Goal: Task Accomplishment & Management: Manage account settings

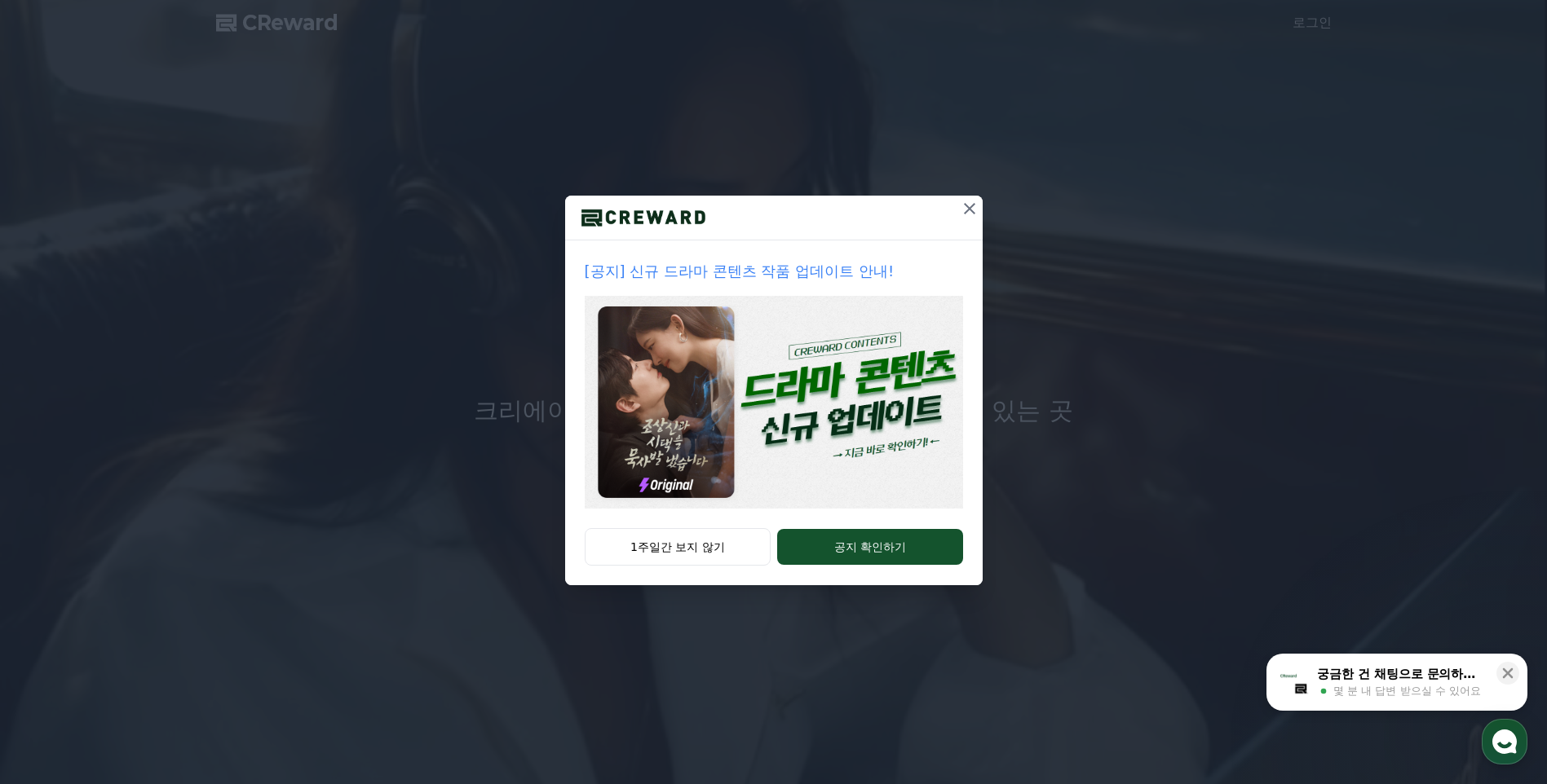
click at [867, 468] on img at bounding box center [774, 402] width 378 height 213
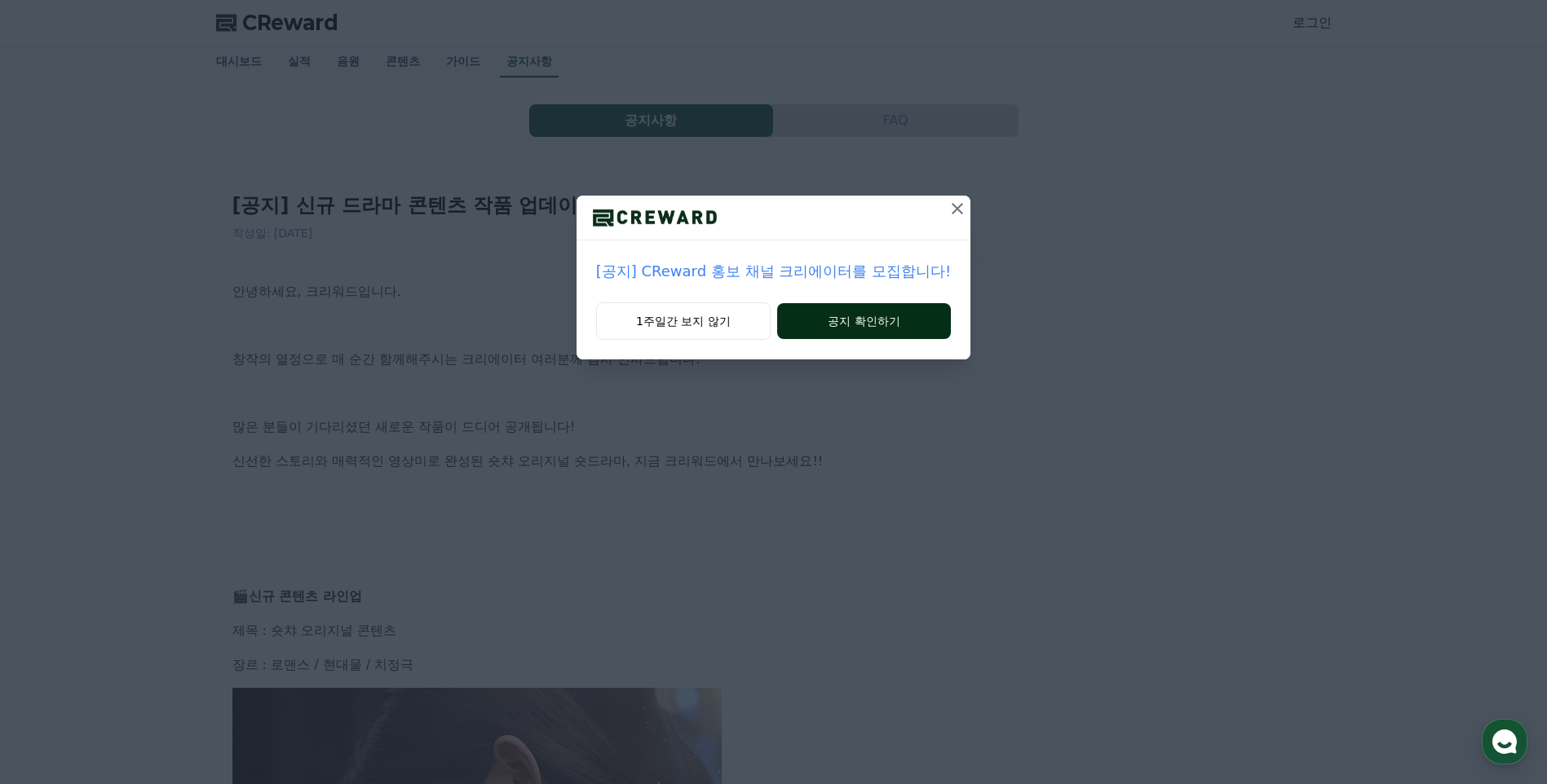
click at [821, 322] on button "공지 확인하기" at bounding box center [864, 320] width 174 height 36
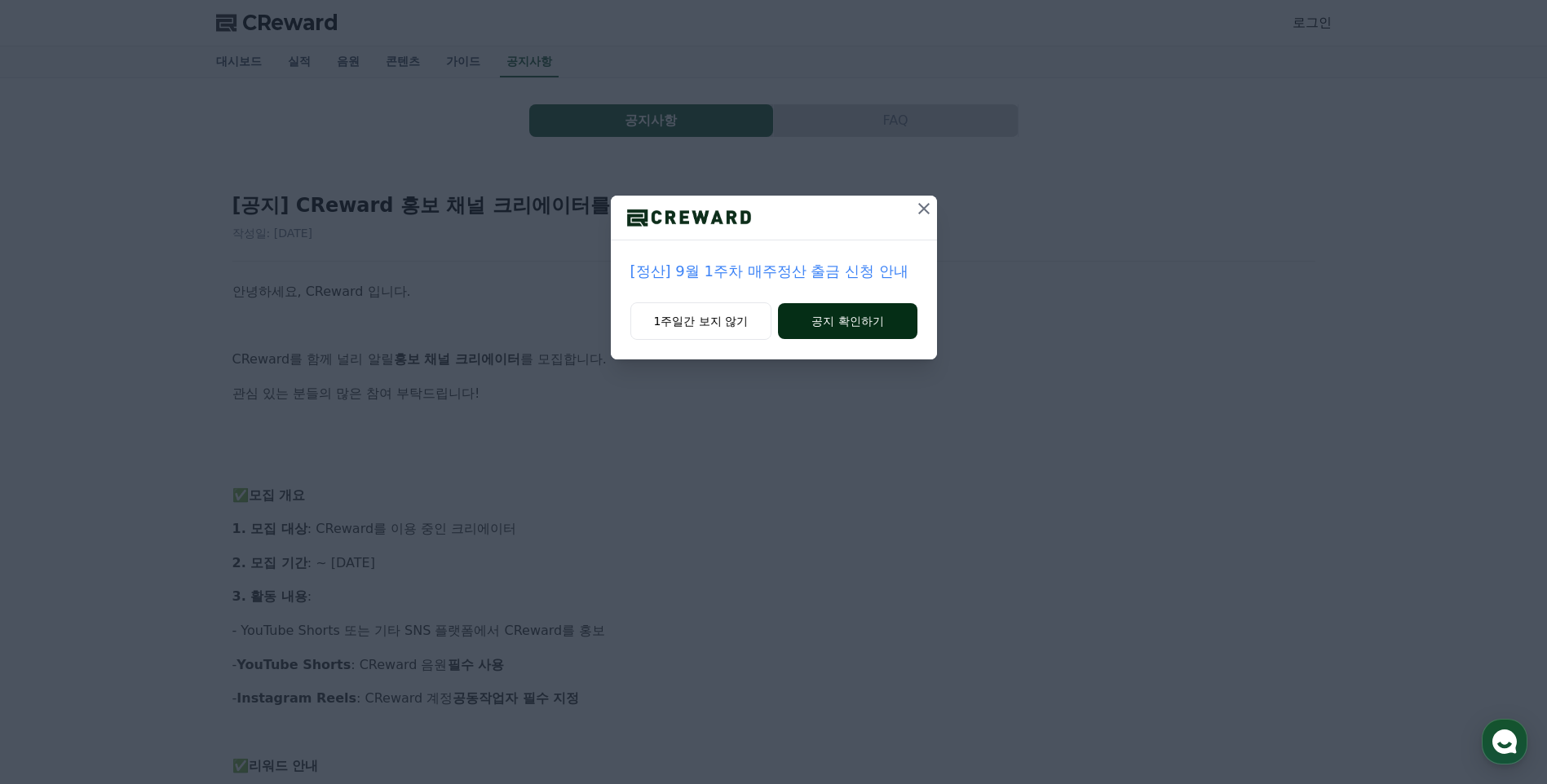
click at [845, 332] on button "공지 확인하기" at bounding box center [846, 320] width 138 height 36
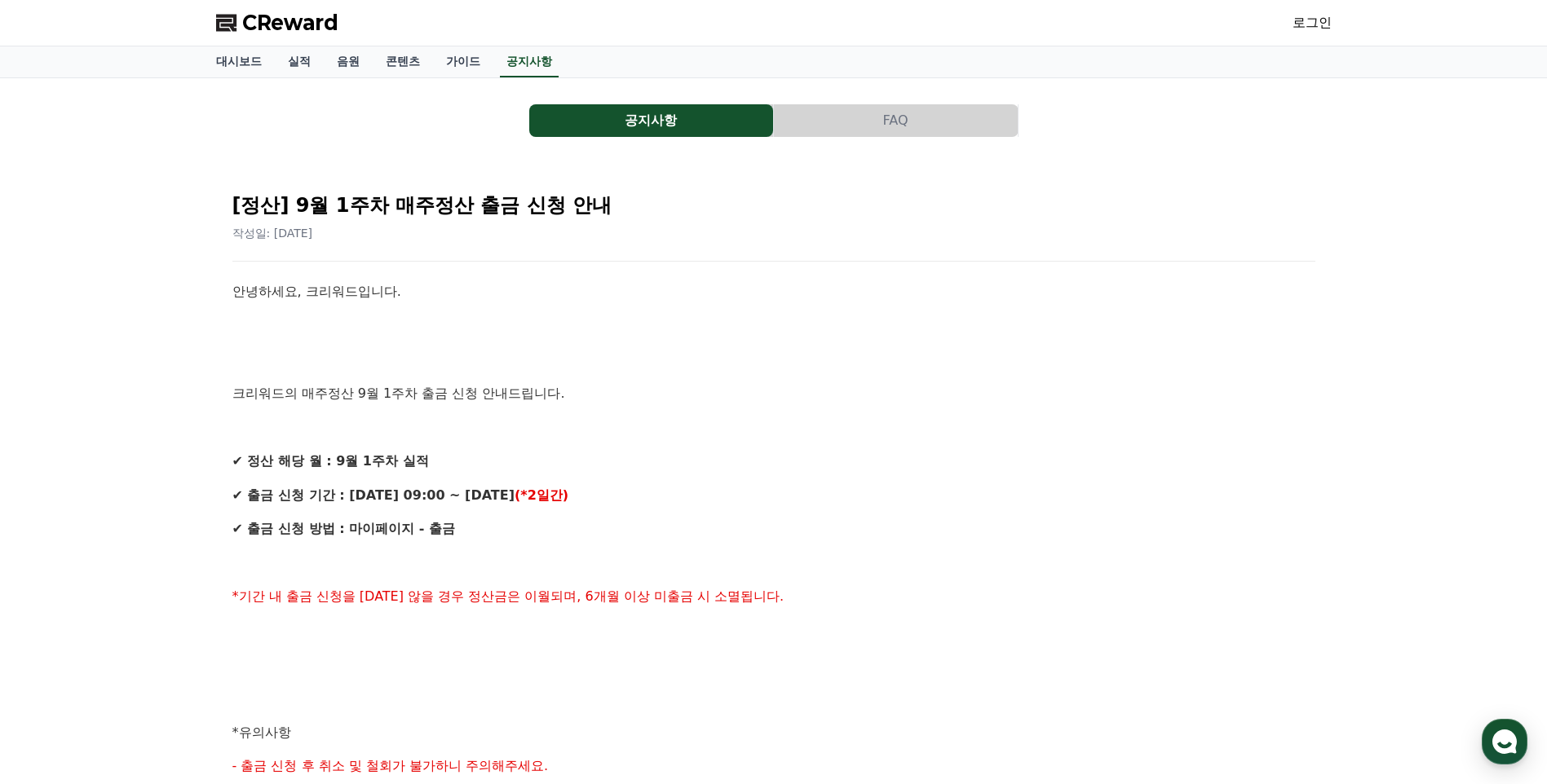
click at [1306, 18] on link "로그인" at bounding box center [1312, 23] width 39 height 20
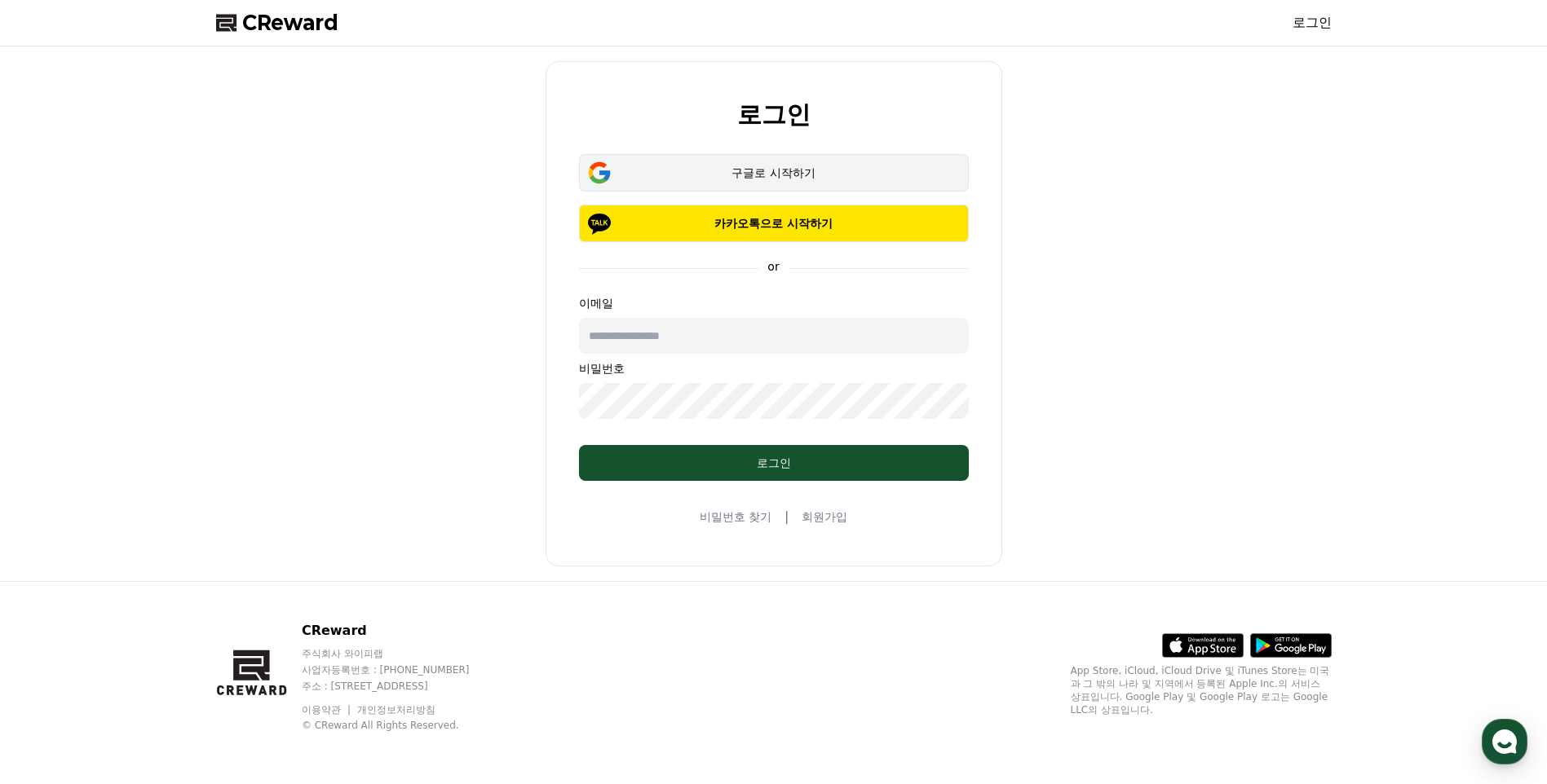
click at [797, 172] on div "구글로 시작하기" at bounding box center [774, 172] width 342 height 17
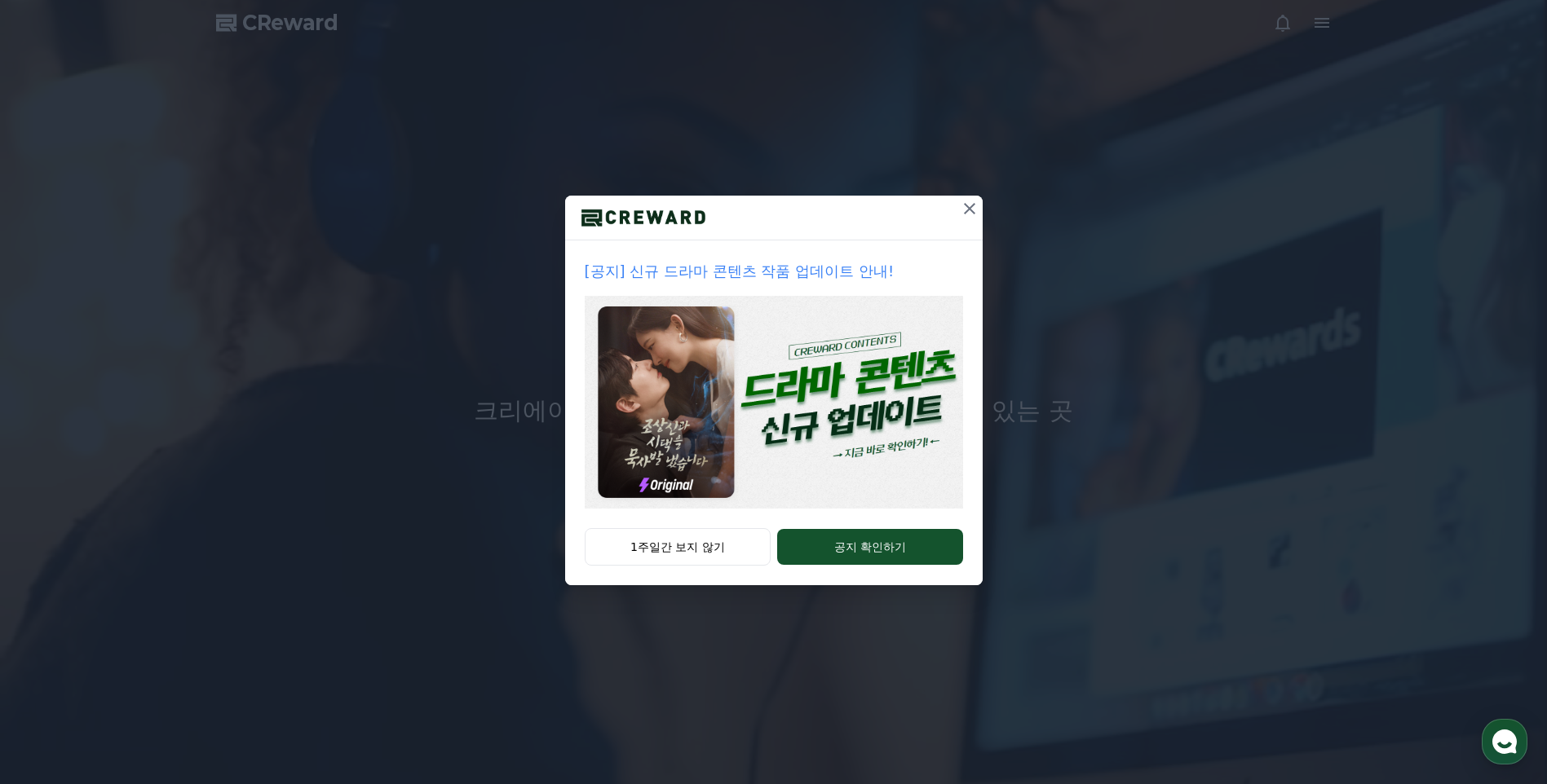
click at [868, 413] on img at bounding box center [774, 402] width 378 height 213
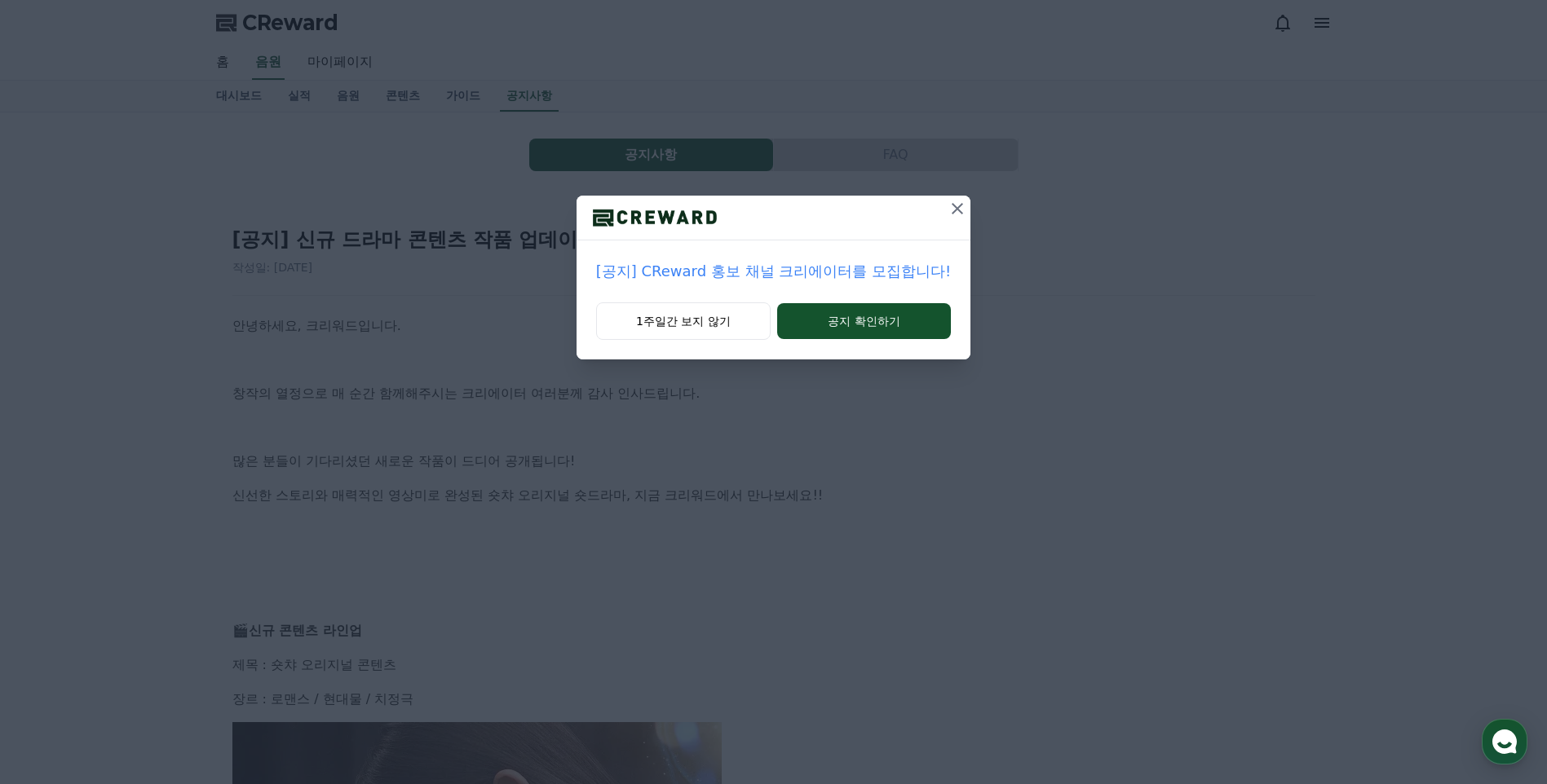
click at [952, 216] on icon at bounding box center [957, 209] width 20 height 20
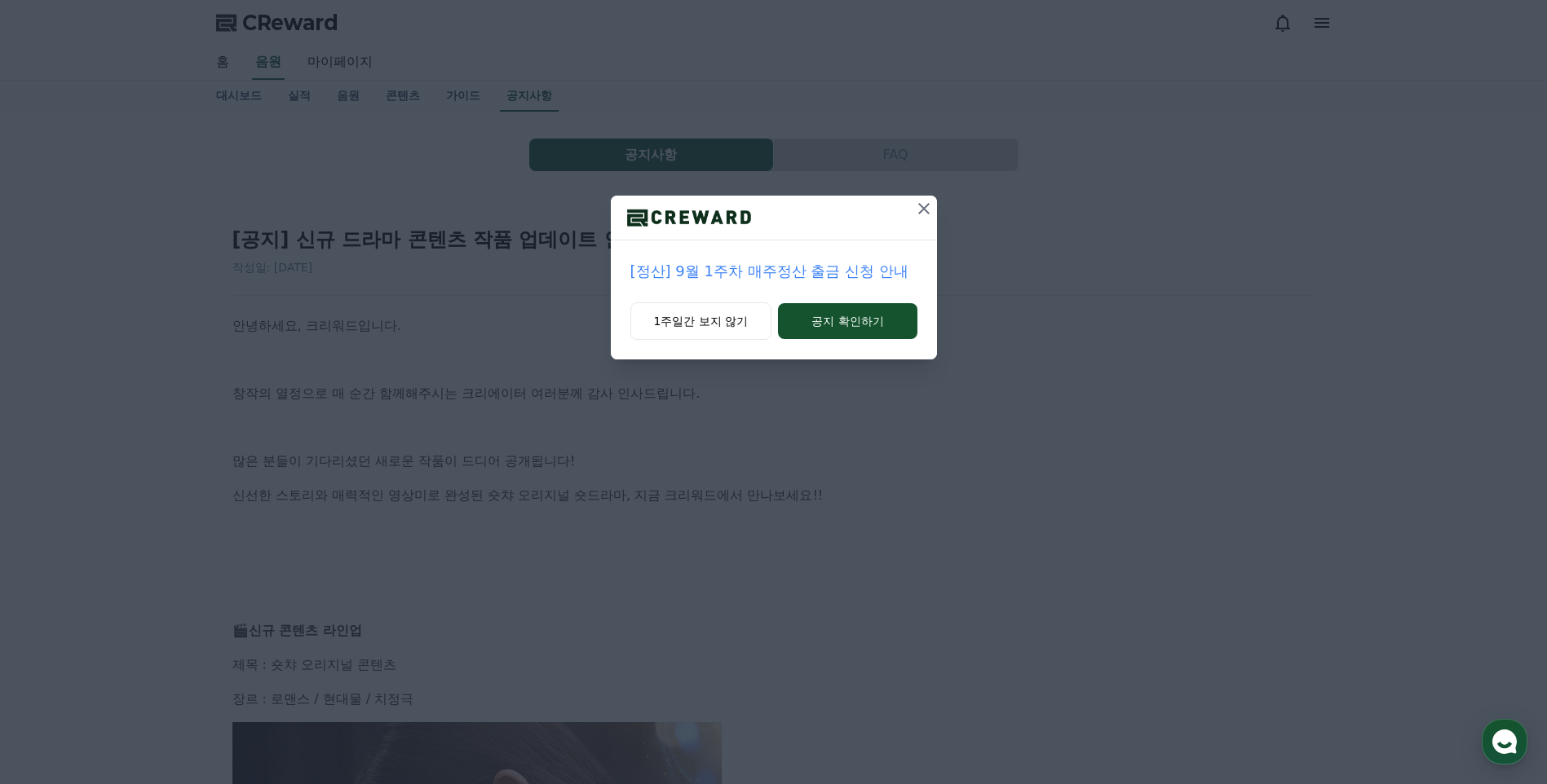
click at [917, 219] on button at bounding box center [923, 209] width 26 height 26
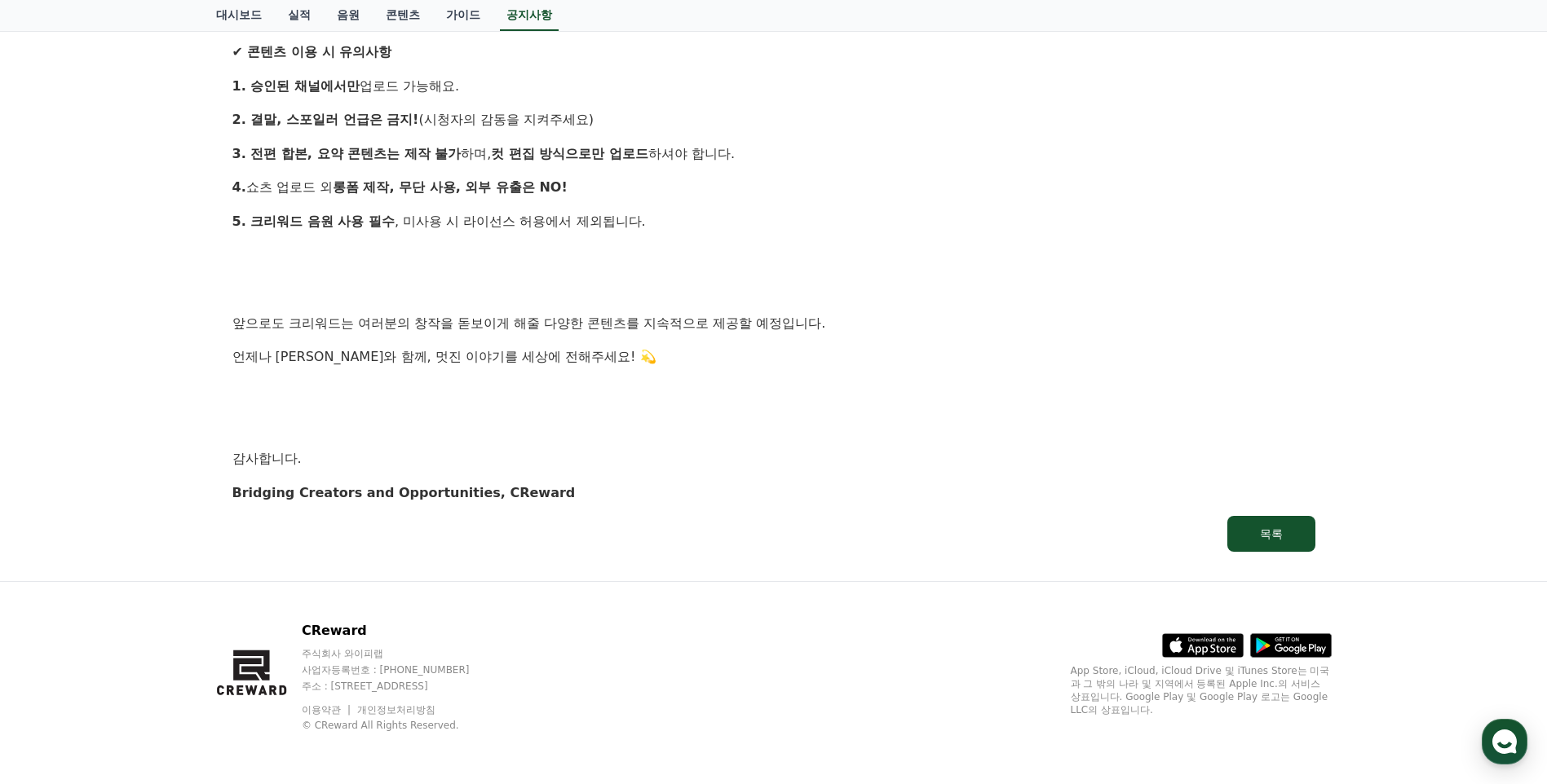
scroll to position [1506, 0]
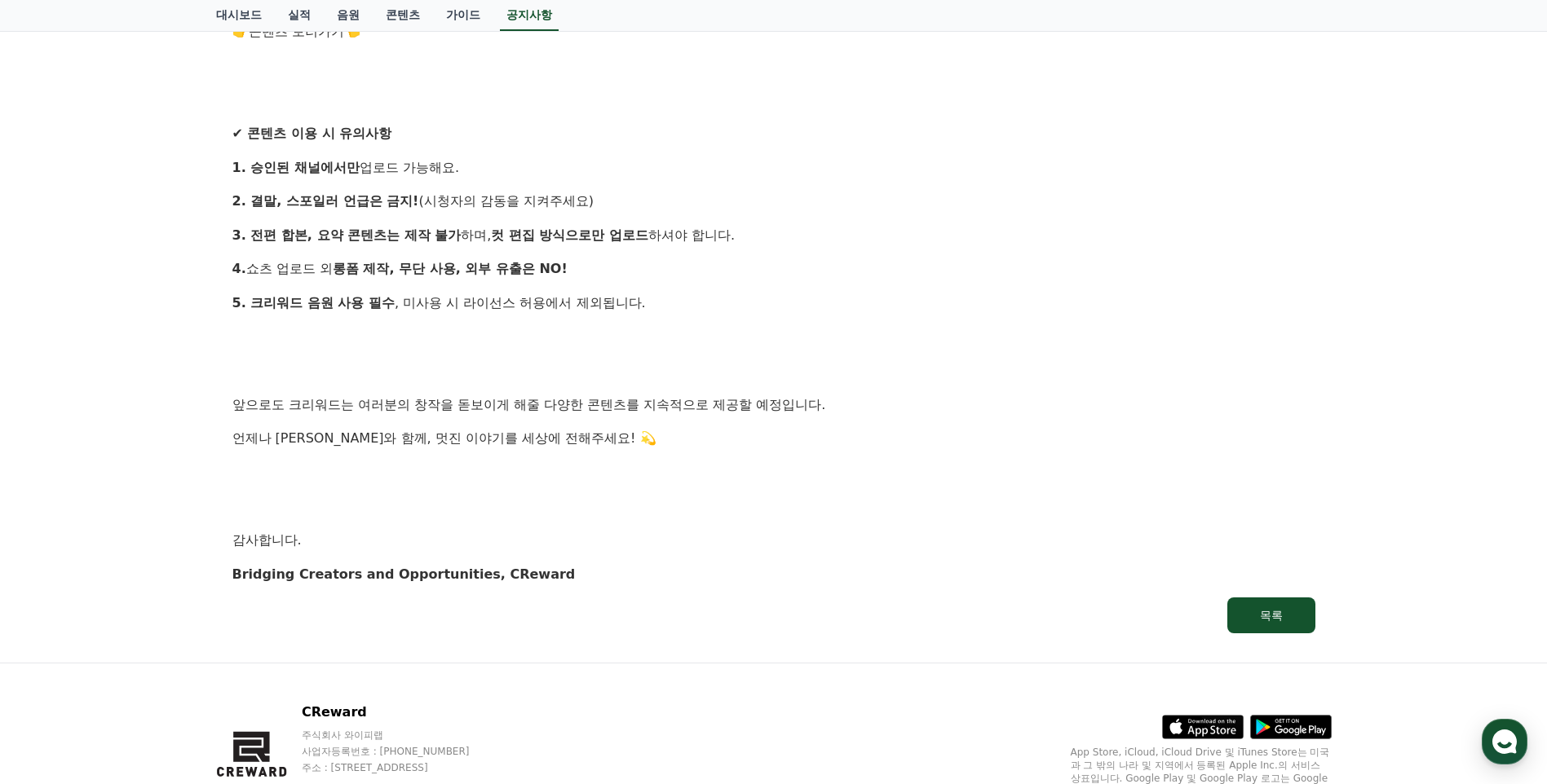
drag, startPoint x: 473, startPoint y: 169, endPoint x: 581, endPoint y: 328, distance: 192.2
drag, startPoint x: 581, startPoint y: 328, endPoint x: 564, endPoint y: 337, distance: 19.2
click at [565, 337] on p at bounding box center [774, 338] width 1083 height 22
click at [557, 448] on p "언제나 [PERSON_NAME]와 함께, 멋진 이야기를 세상에 전해주세요! 💫" at bounding box center [774, 439] width 1083 height 22
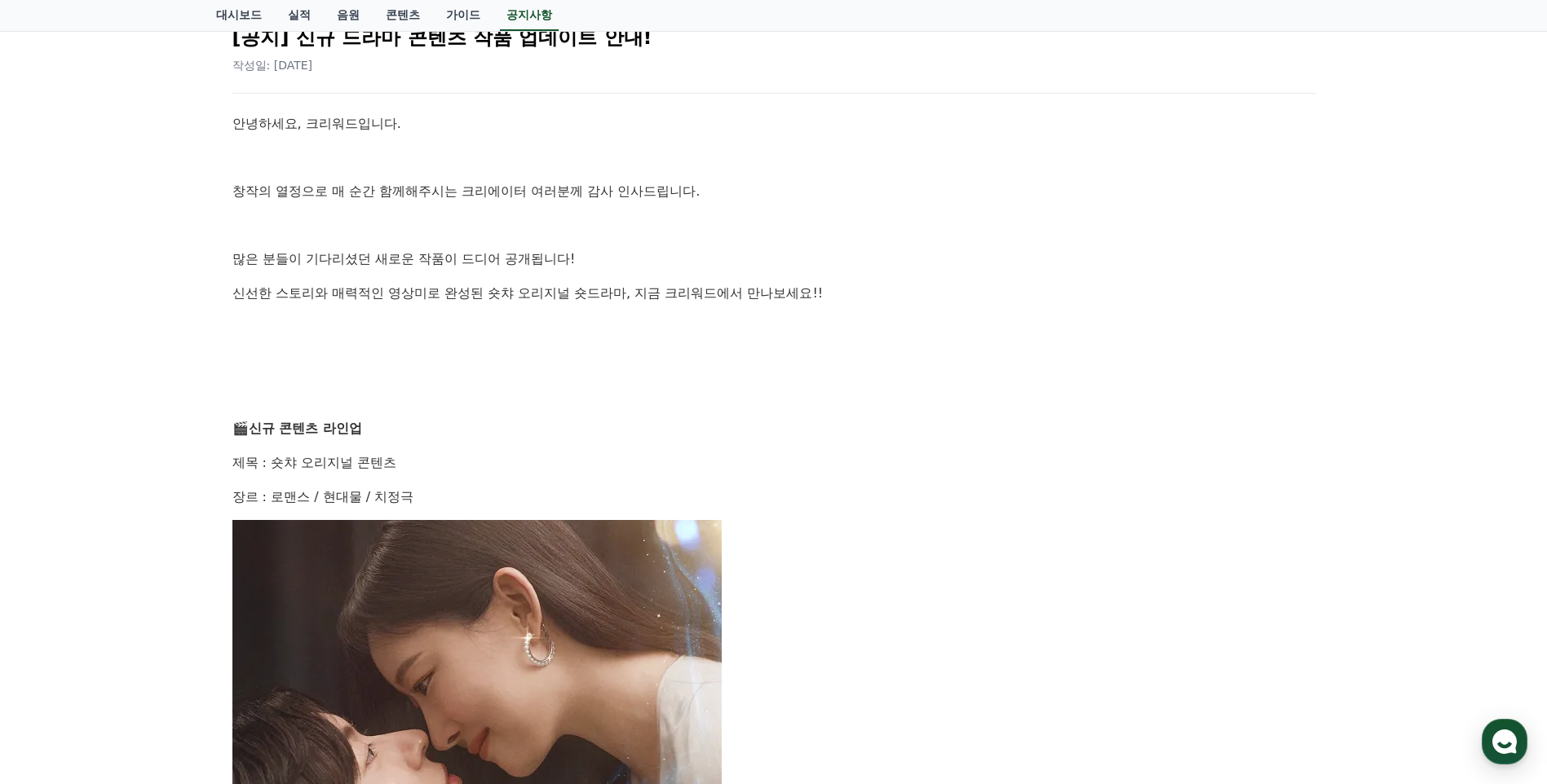
scroll to position [0, 0]
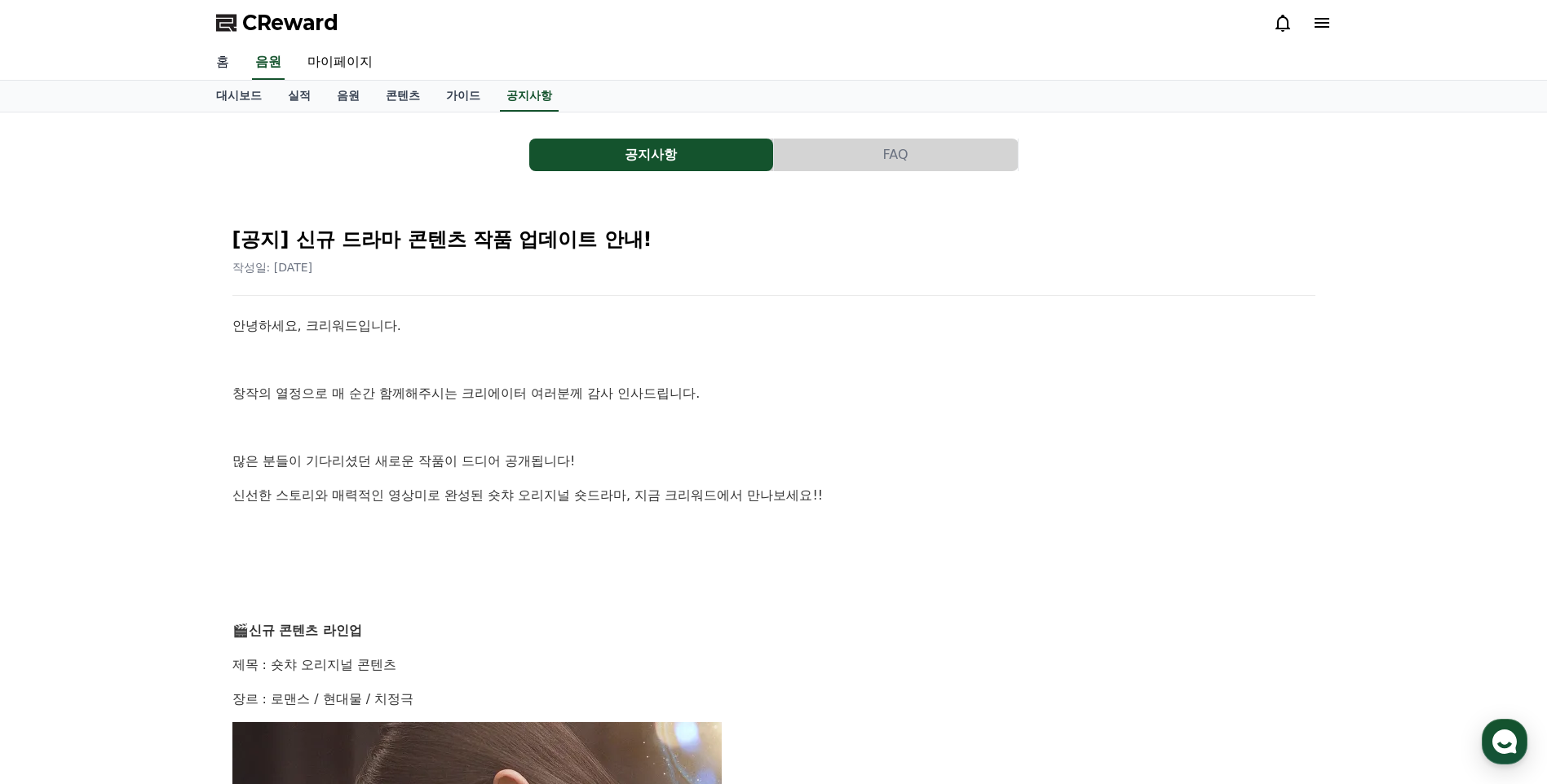
click at [231, 61] on link "홈" at bounding box center [223, 63] width 39 height 34
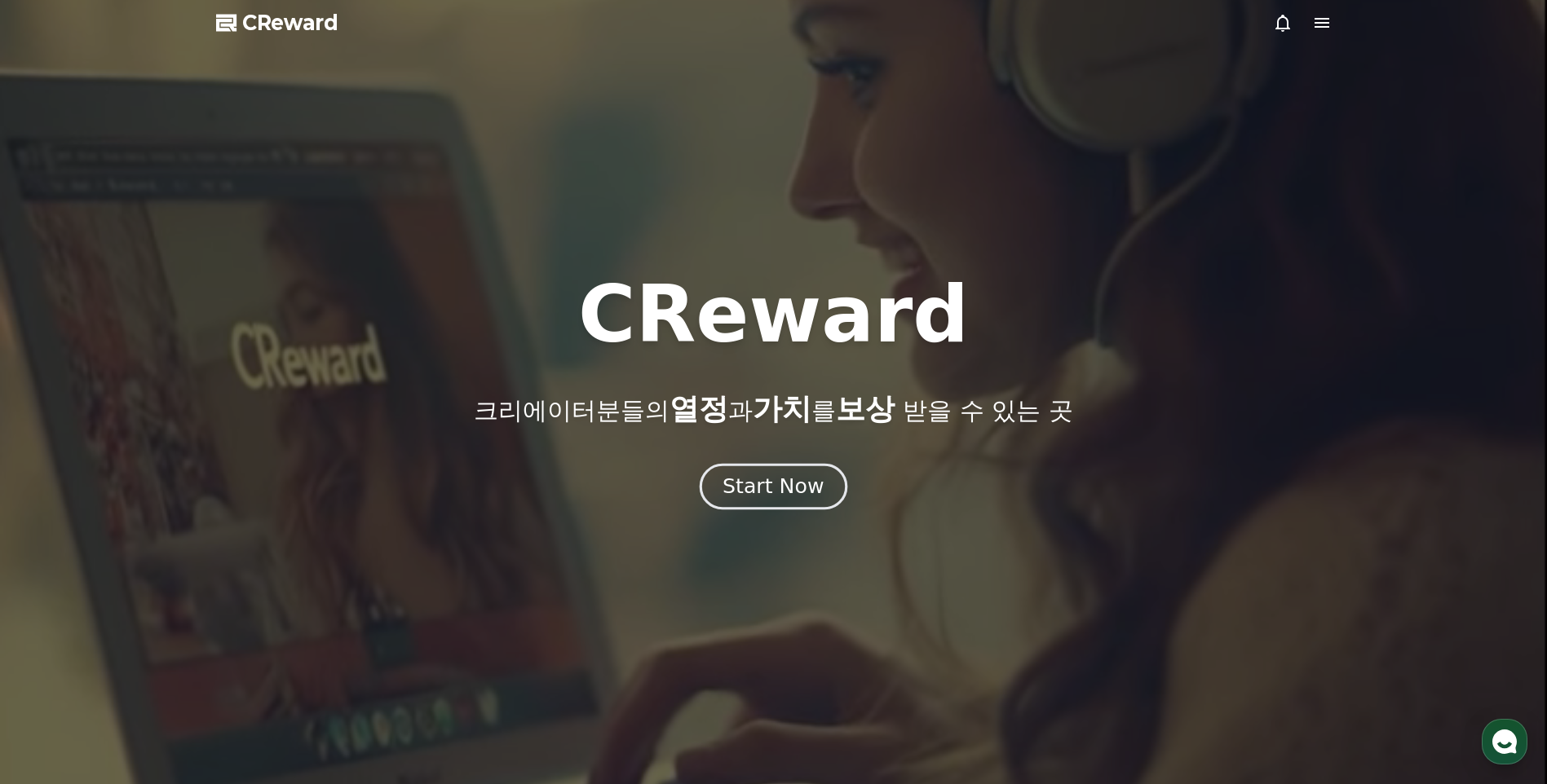
click at [792, 492] on div "Start Now" at bounding box center [773, 486] width 101 height 27
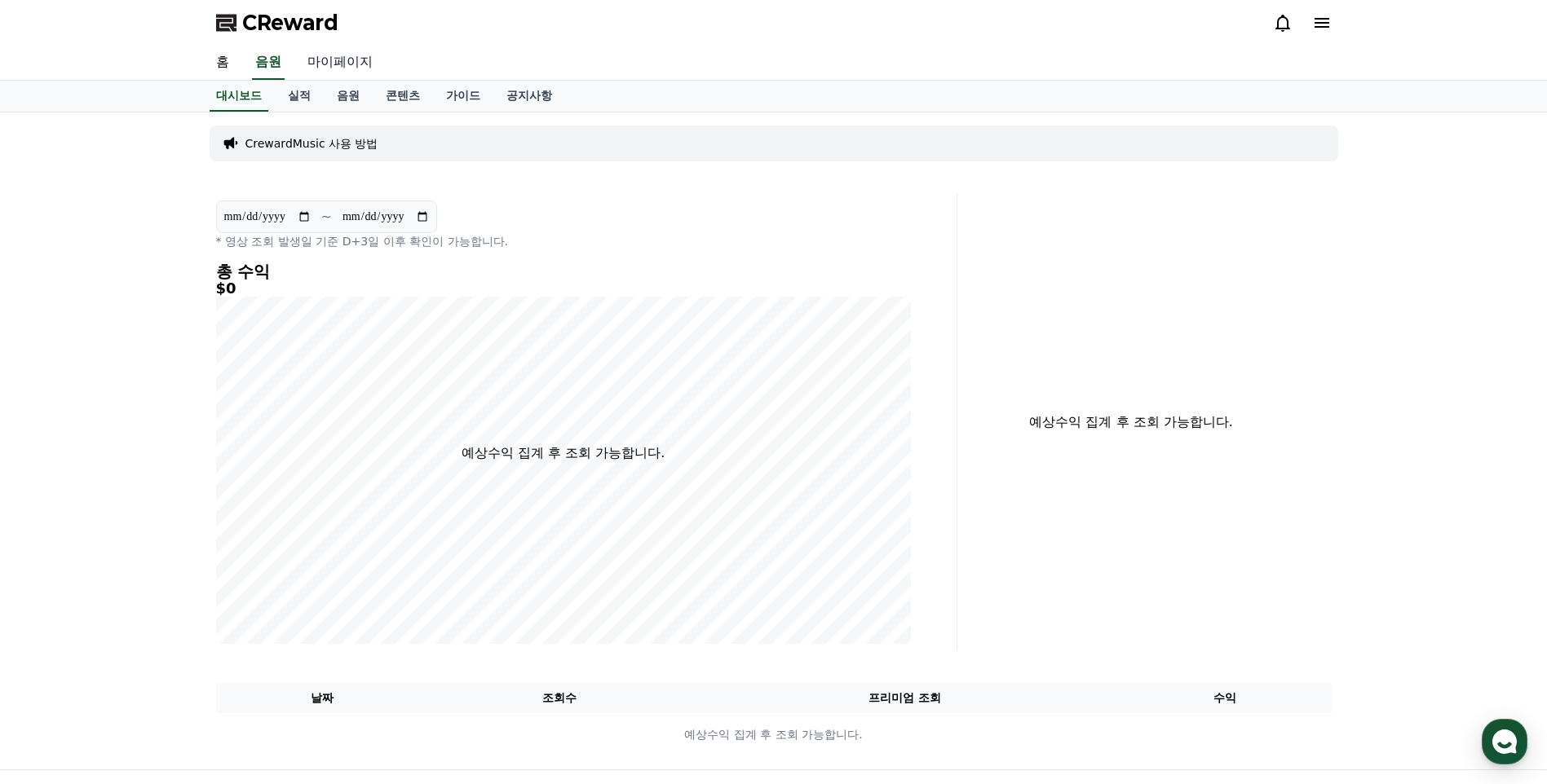
click at [356, 62] on link "마이페이지" at bounding box center [339, 63] width 91 height 34
select select "**********"
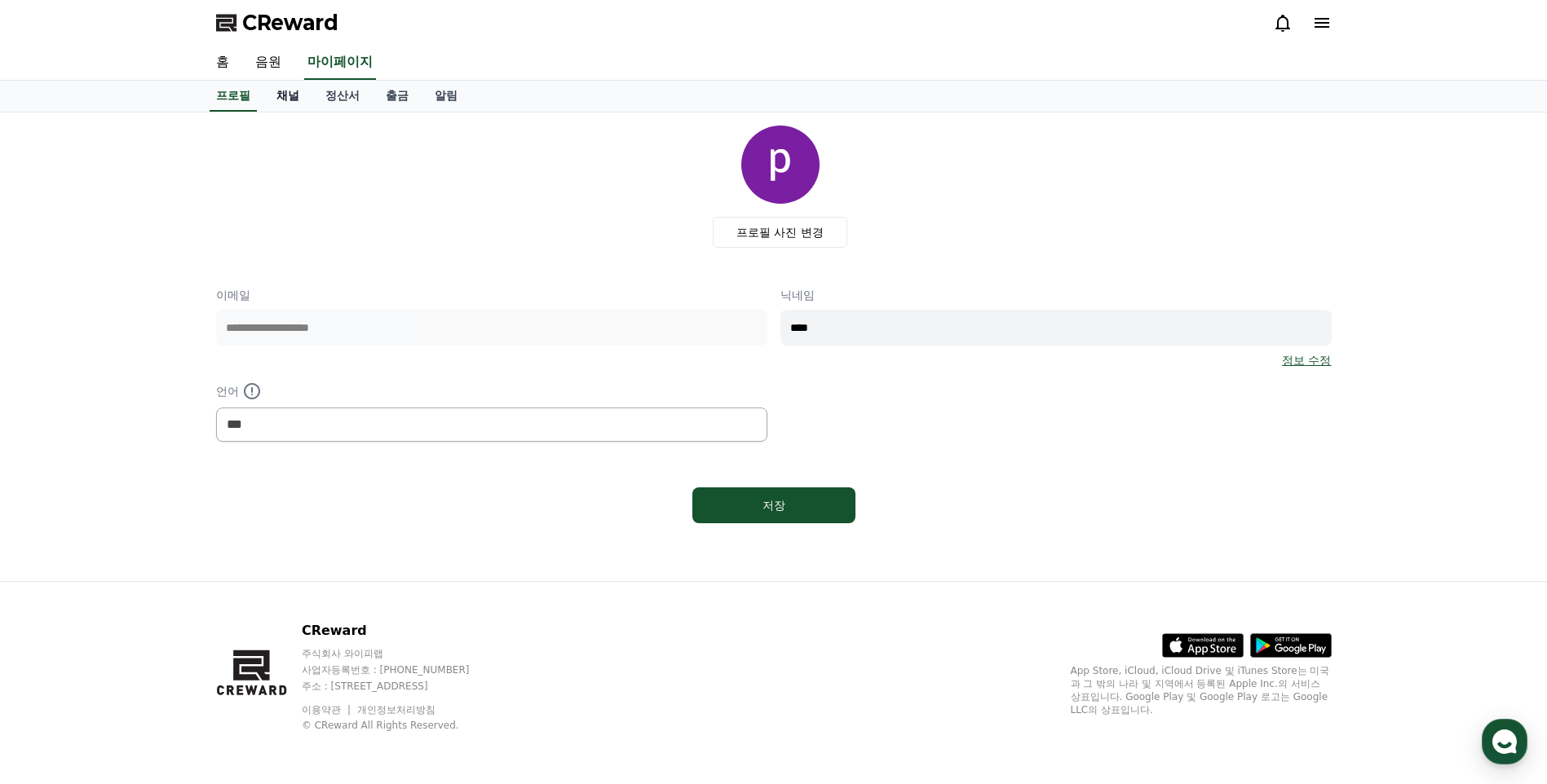
click at [292, 92] on link "채널" at bounding box center [288, 96] width 49 height 31
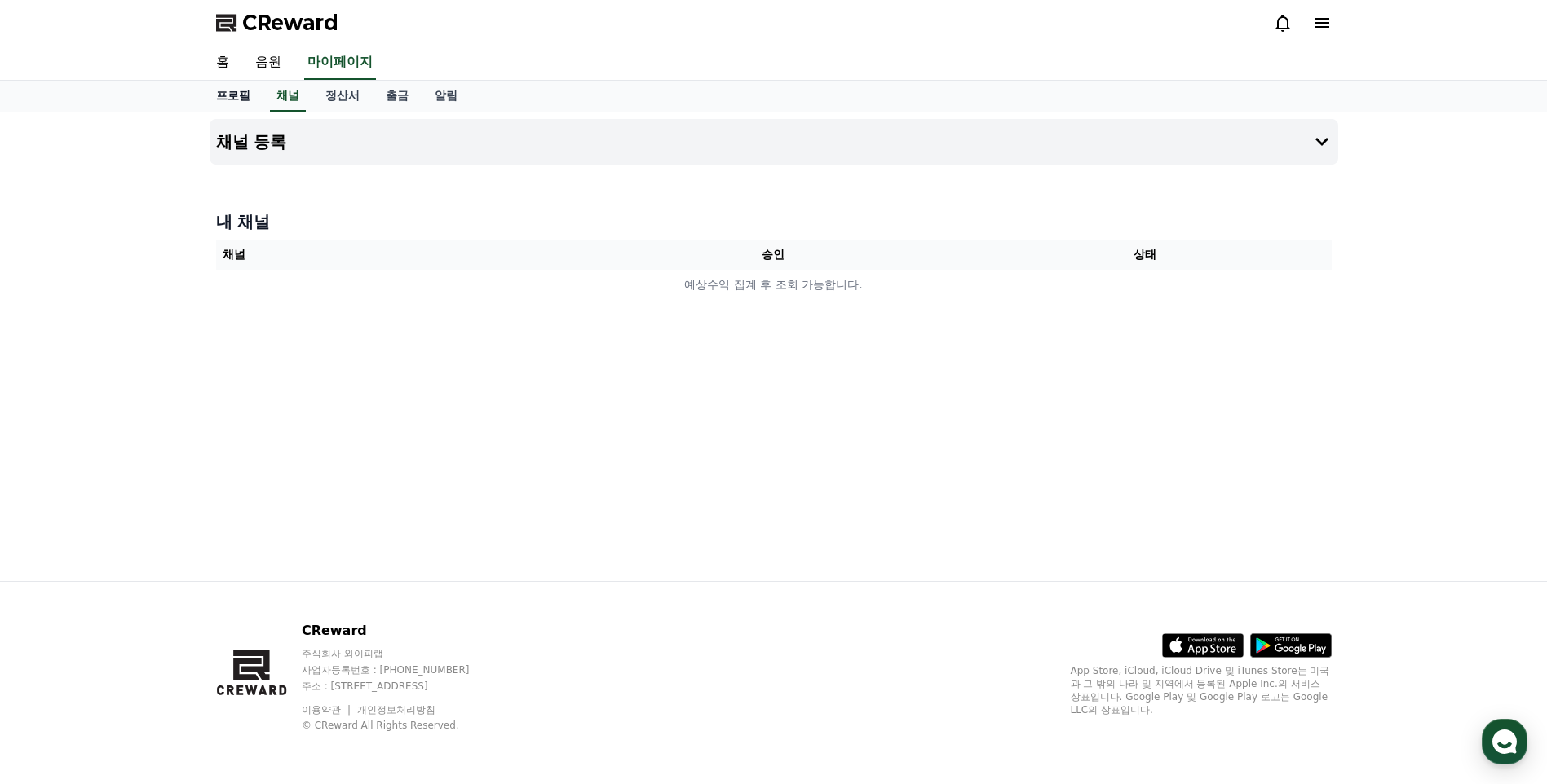
click at [259, 89] on link "프로필" at bounding box center [233, 96] width 61 height 31
select select "**********"
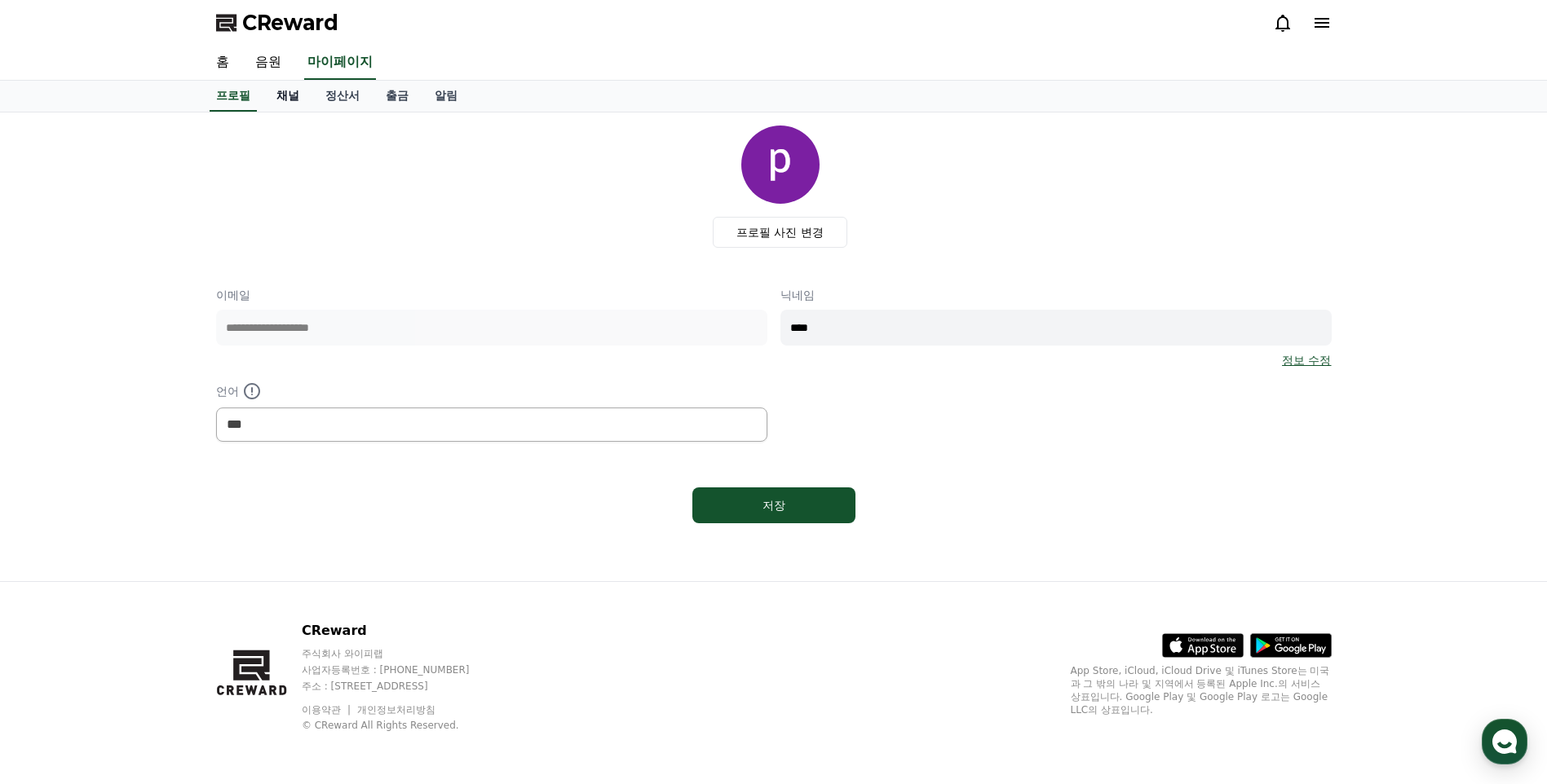
click at [283, 90] on link "채널" at bounding box center [288, 96] width 49 height 31
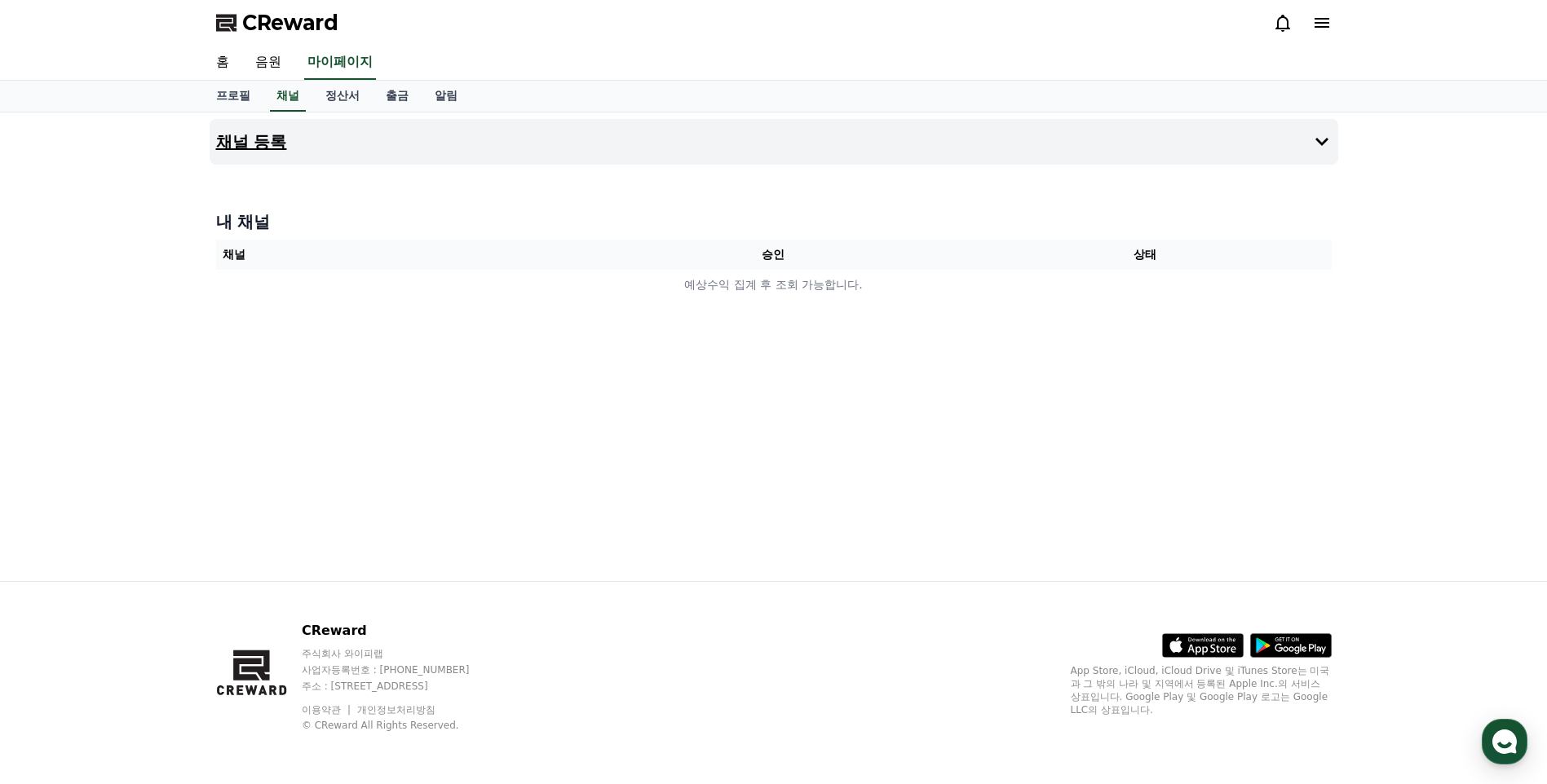
drag, startPoint x: 553, startPoint y: 142, endPoint x: 439, endPoint y: 154, distance: 114.6
click at [552, 142] on button "채널 등록" at bounding box center [774, 141] width 1128 height 46
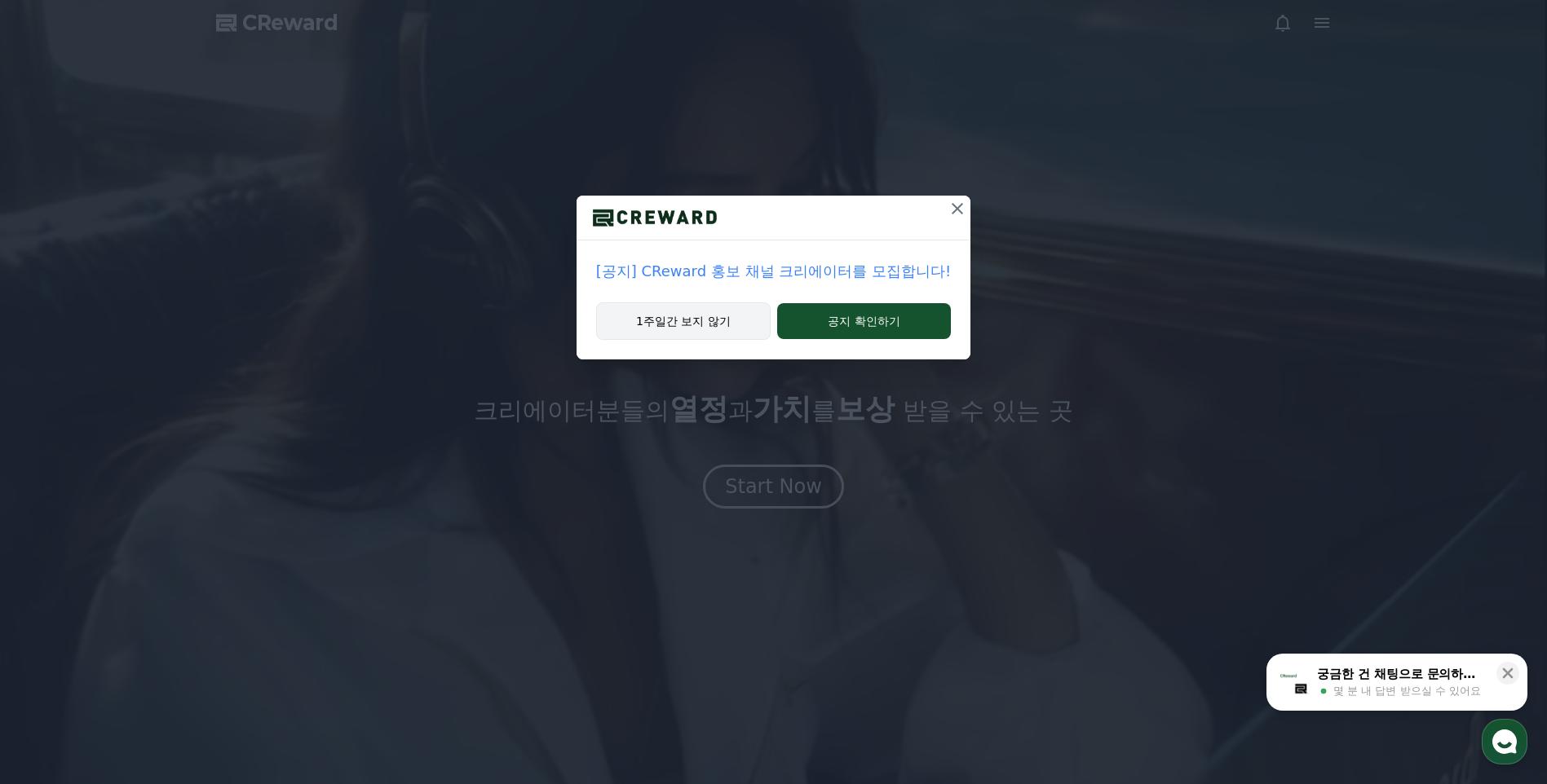
click at [724, 321] on button "1주일간 보지 않기" at bounding box center [683, 321] width 175 height 37
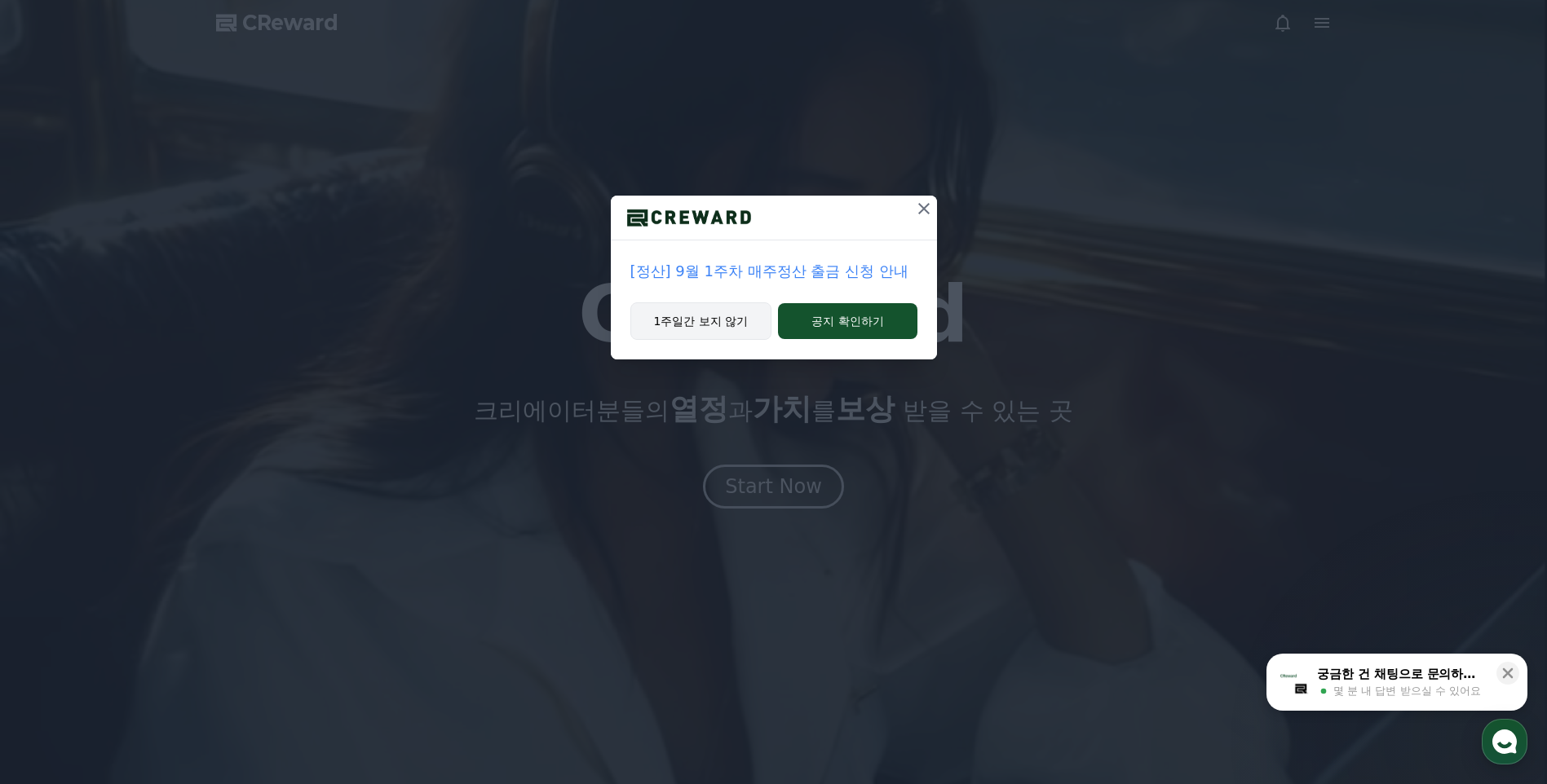
click at [724, 321] on button "1주일간 보지 않기" at bounding box center [701, 321] width 142 height 37
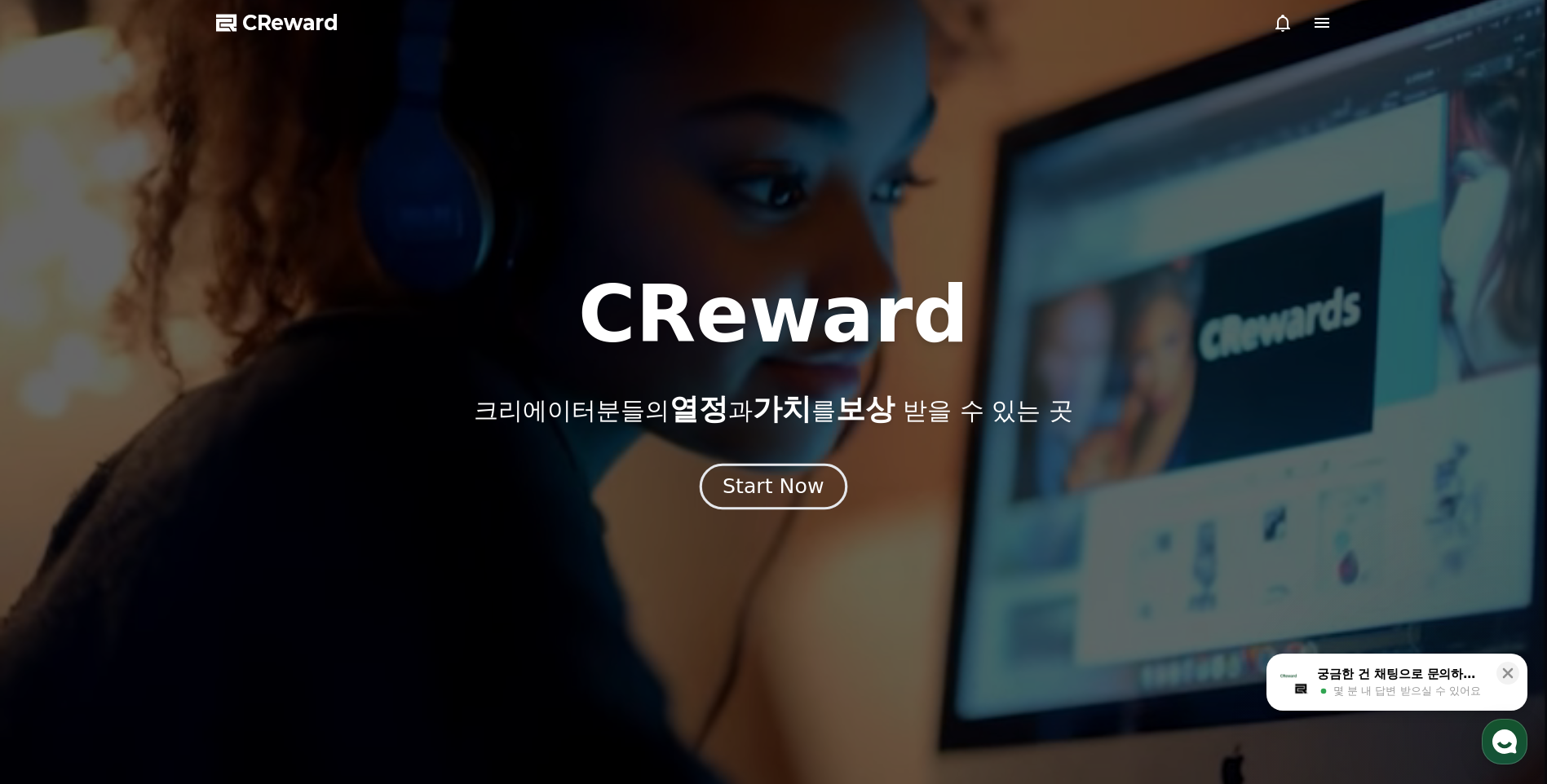
click at [774, 487] on div "Start Now" at bounding box center [773, 486] width 101 height 27
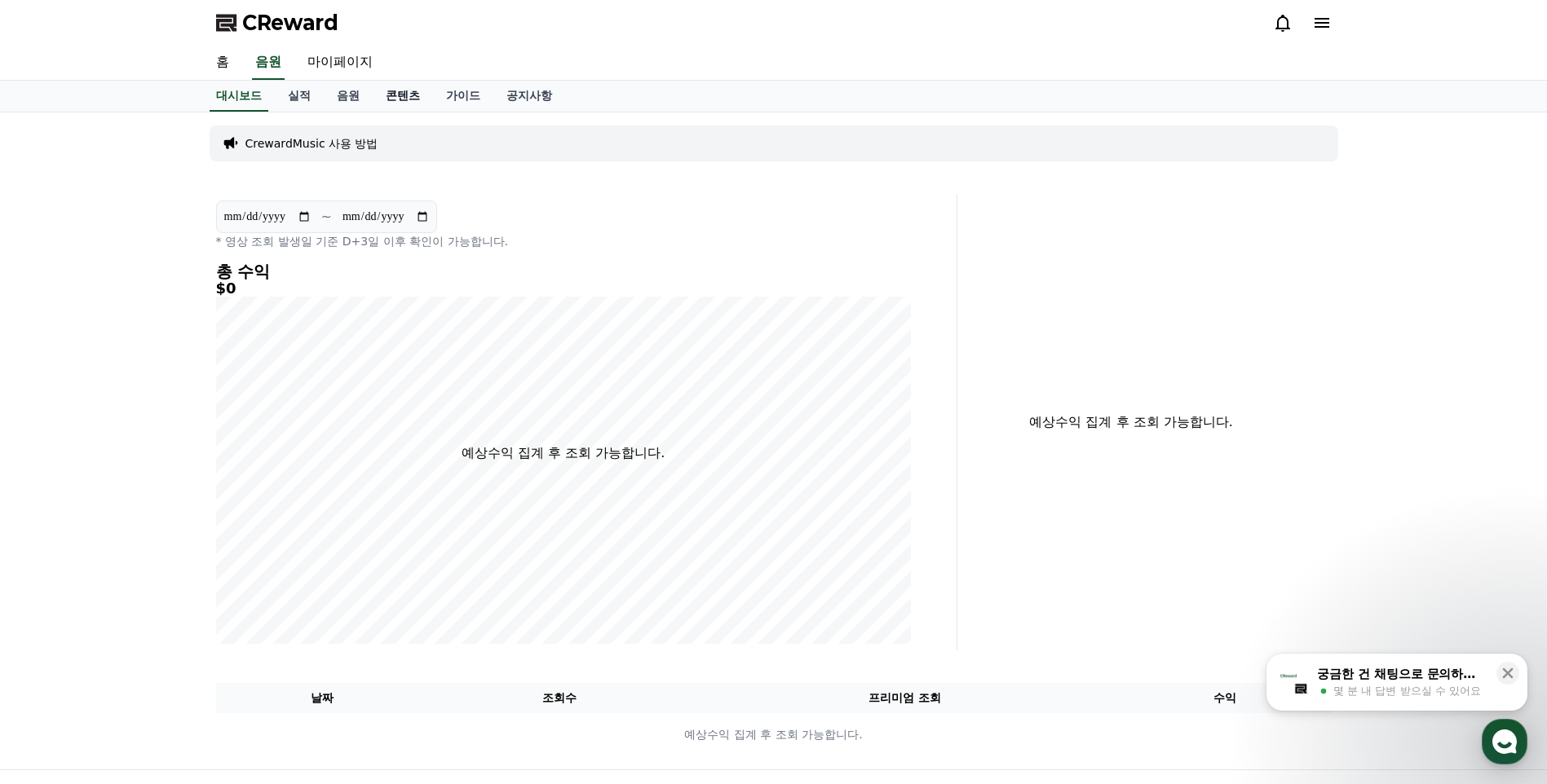
click at [404, 92] on link "콘텐츠" at bounding box center [403, 96] width 61 height 31
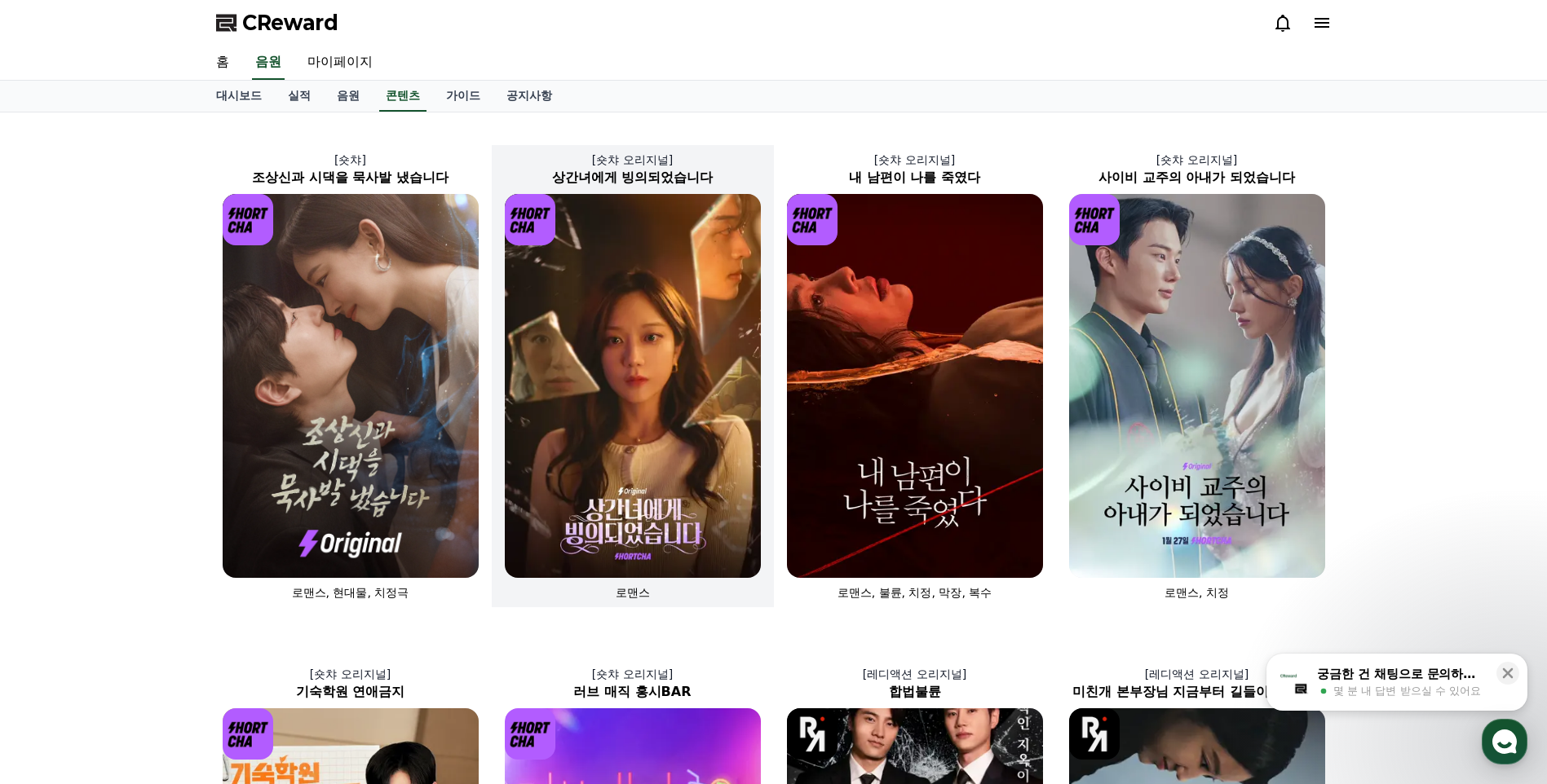
click at [699, 441] on img at bounding box center [632, 386] width 256 height 384
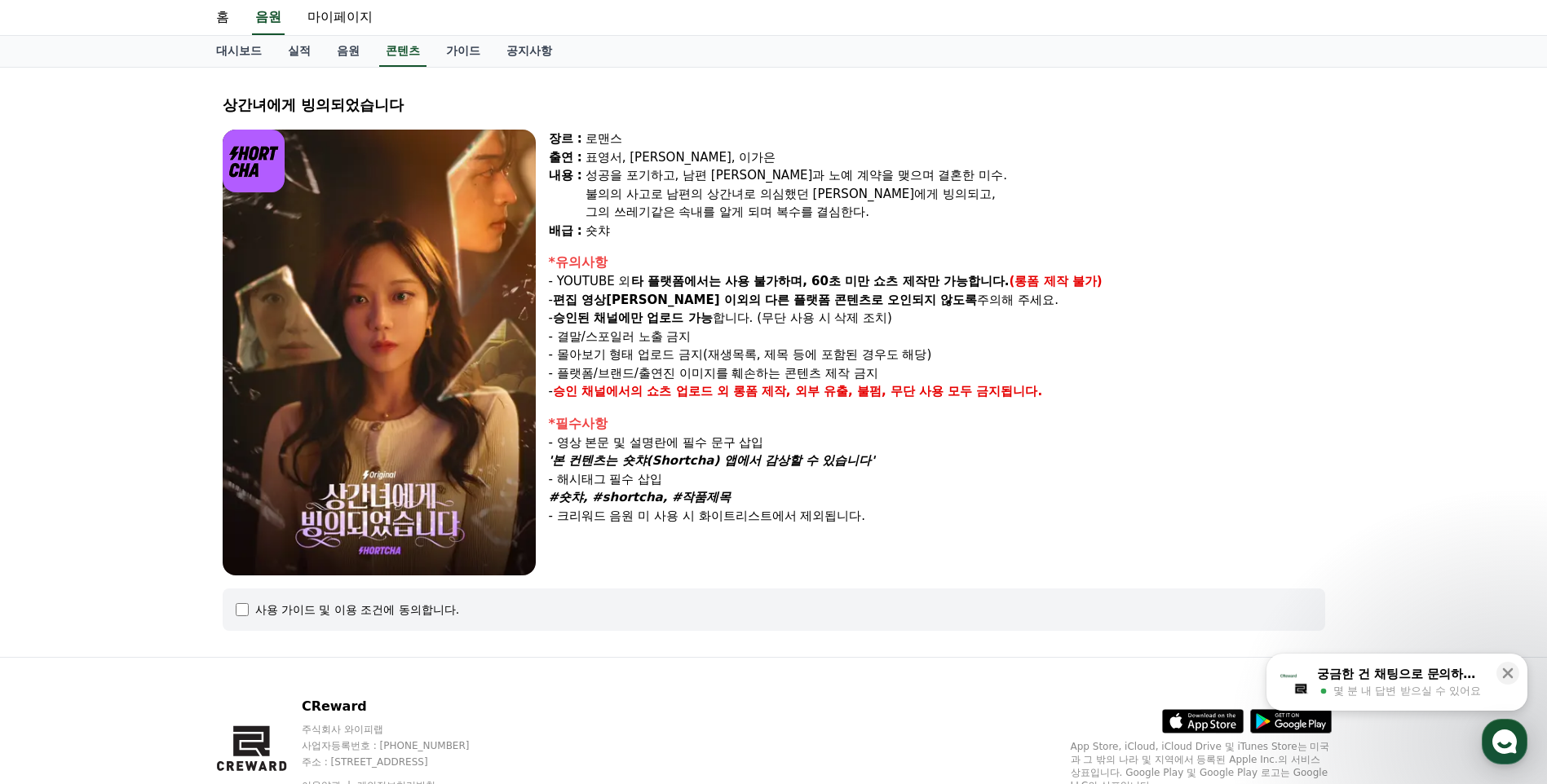
scroll to position [121, 0]
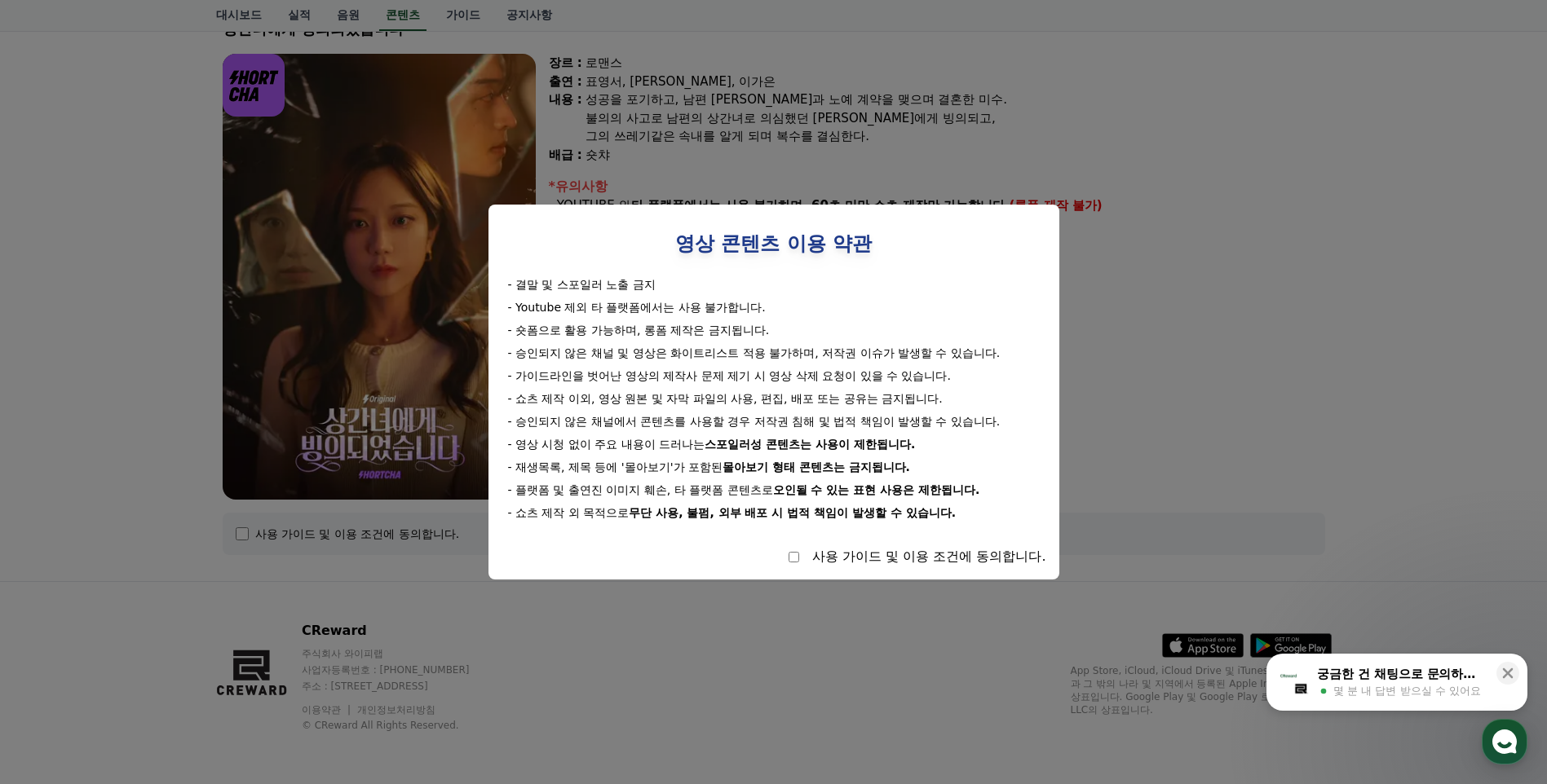
select select
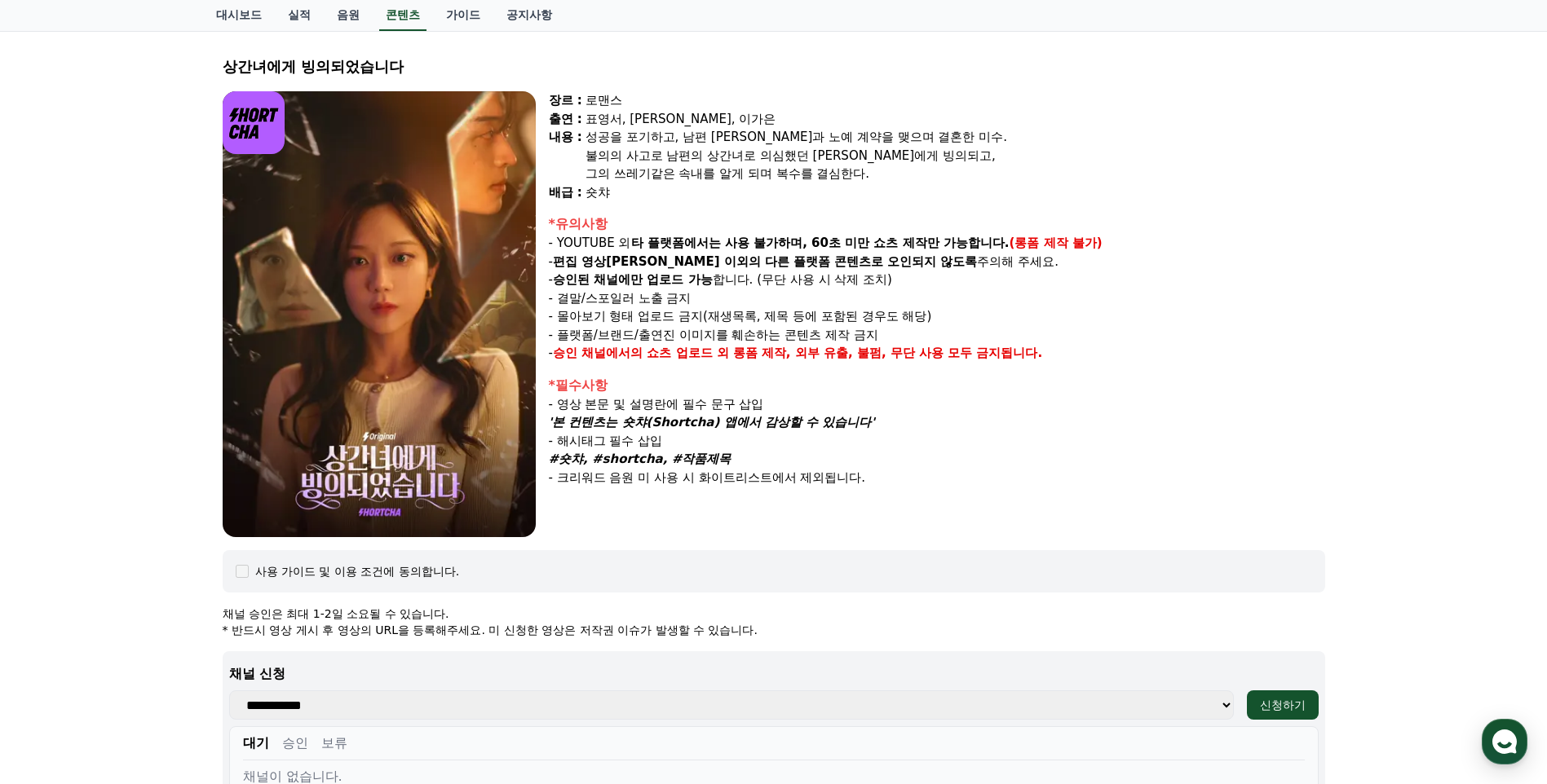
scroll to position [39, 0]
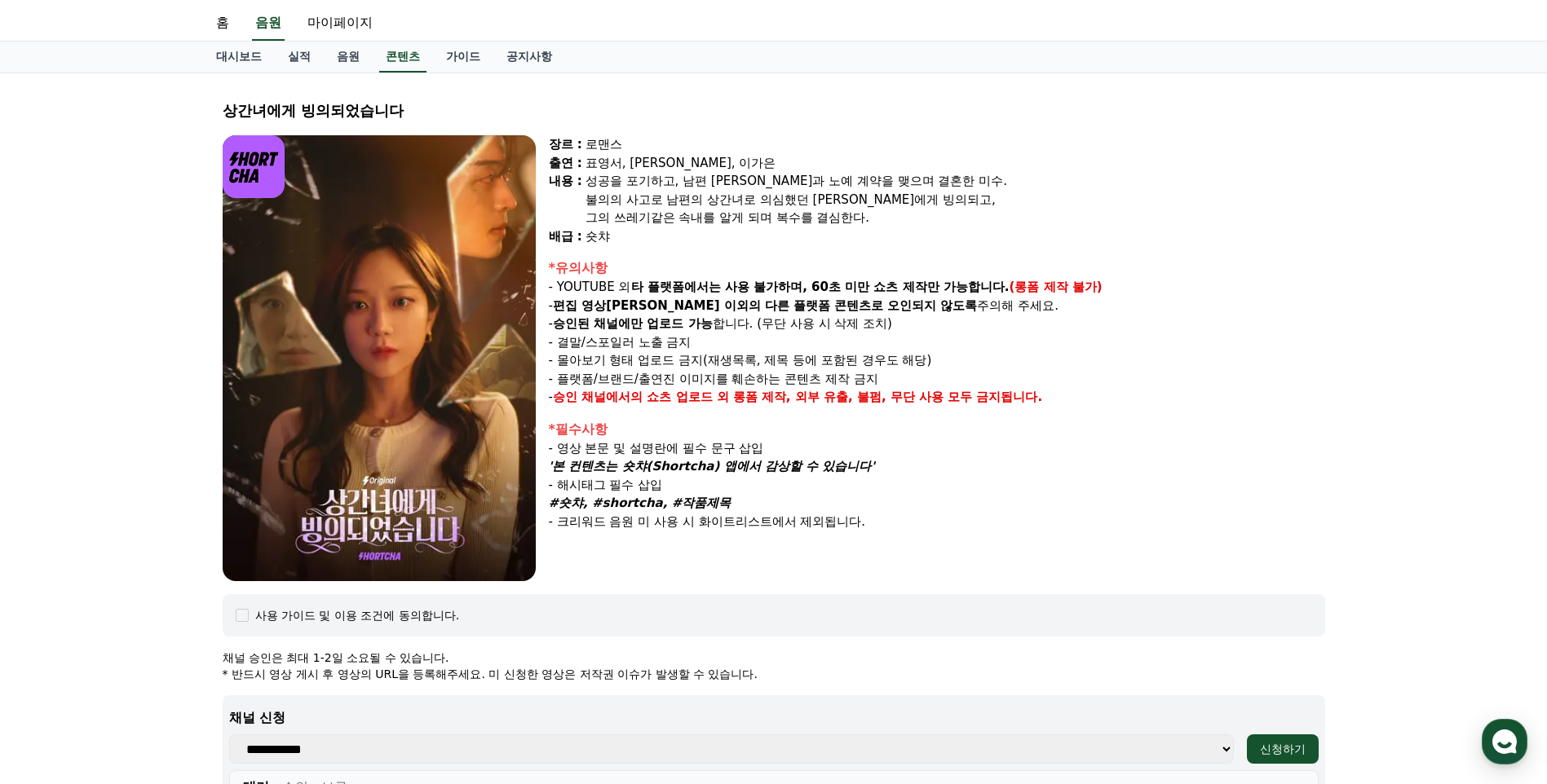
drag, startPoint x: 943, startPoint y: 352, endPoint x: 1064, endPoint y: 470, distance: 169.0
click at [1064, 470] on div "장르 : 로맨스 출연 : 표영서, 권혁현, 이가은 내용 : 성공을 포기하고, 남편 수혁과 노예 계약을 맺으며 결혼한 미수. 불의의 사고로 남편…" at bounding box center [937, 358] width 776 height 446
drag, startPoint x: 1064, startPoint y: 470, endPoint x: 1039, endPoint y: 540, distance: 74.3
click at [1039, 540] on div "장르 : 로맨스 출연 : 표영서, 권혁현, 이가은 내용 : 성공을 포기하고, 남편 수혁과 노예 계약을 맺으며 결혼한 미수. 불의의 사고로 남편…" at bounding box center [937, 358] width 776 height 446
drag, startPoint x: 730, startPoint y: 212, endPoint x: 966, endPoint y: 497, distance: 370.0
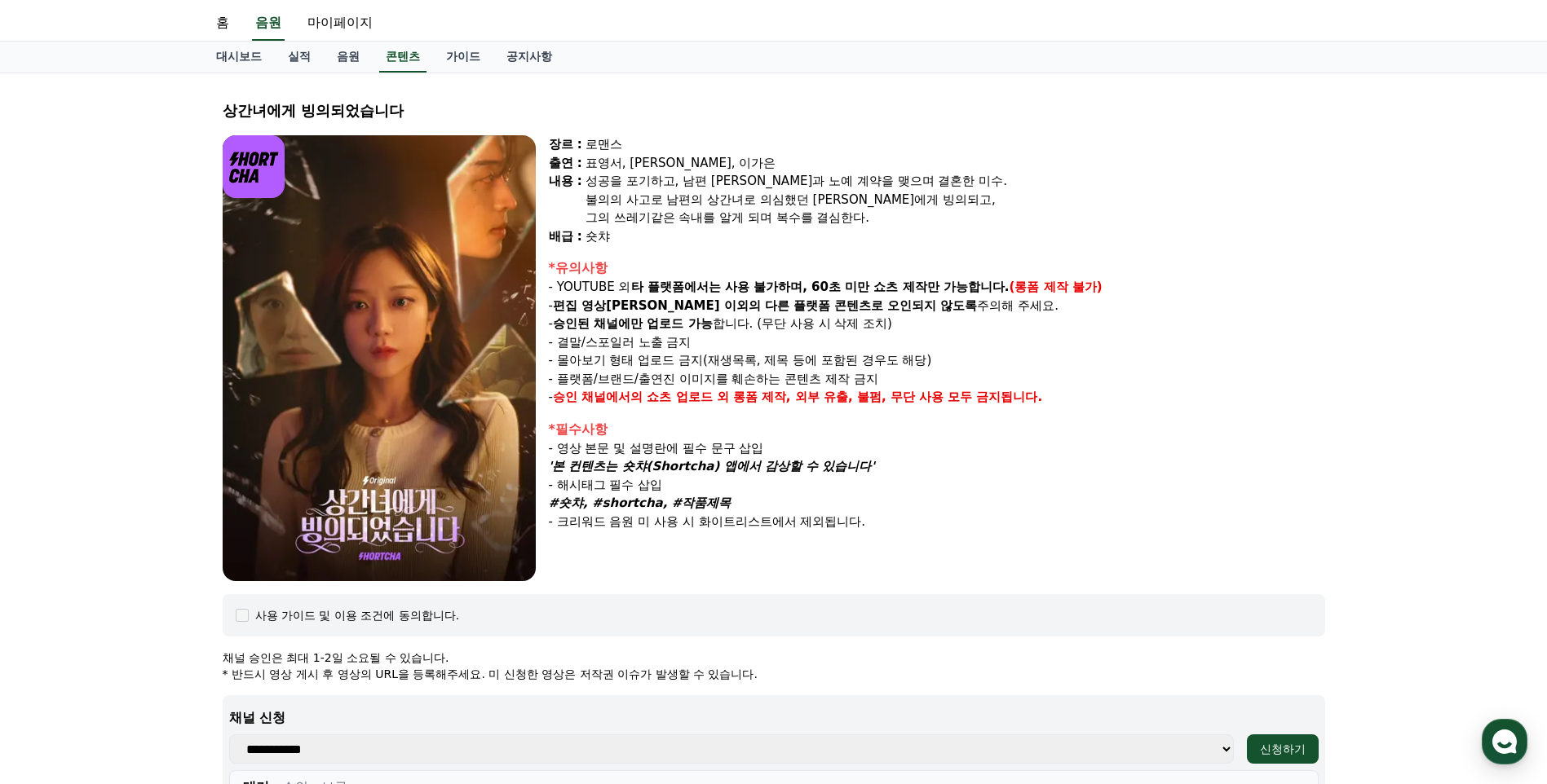
click at [966, 497] on div "장르 : 로맨스 출연 : 표영서, 권혁현, 이가은 내용 : 성공을 포기하고, 남편 수혁과 노예 계약을 맺으며 결혼한 미수. 불의의 사고로 남편…" at bounding box center [937, 358] width 776 height 446
drag, startPoint x: 966, startPoint y: 497, endPoint x: 1037, endPoint y: 569, distance: 101.1
click at [1040, 569] on div "장르 : 로맨스 출연 : 표영서, 권혁현, 이가은 내용 : 성공을 포기하고, 남편 수혁과 노예 계약을 맺으며 결혼한 미수. 불의의 사고로 남편…" at bounding box center [937, 358] width 776 height 446
